Goal: Task Accomplishment & Management: Use online tool/utility

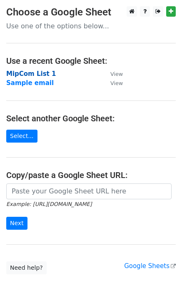
click at [35, 74] on strong "MipCom List 1" at bounding box center [31, 74] width 50 height 8
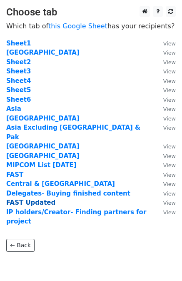
click at [19, 199] on strong "FAST Updated" at bounding box center [30, 203] width 49 height 8
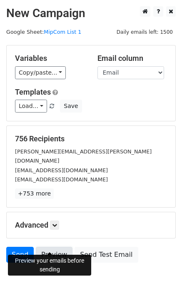
click at [53, 247] on link "Preview" at bounding box center [54, 255] width 37 height 16
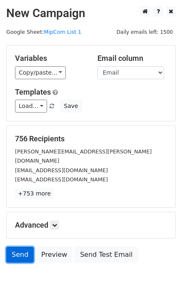
click at [16, 247] on link "Send" at bounding box center [20, 255] width 28 height 16
